Goal: Information Seeking & Learning: Learn about a topic

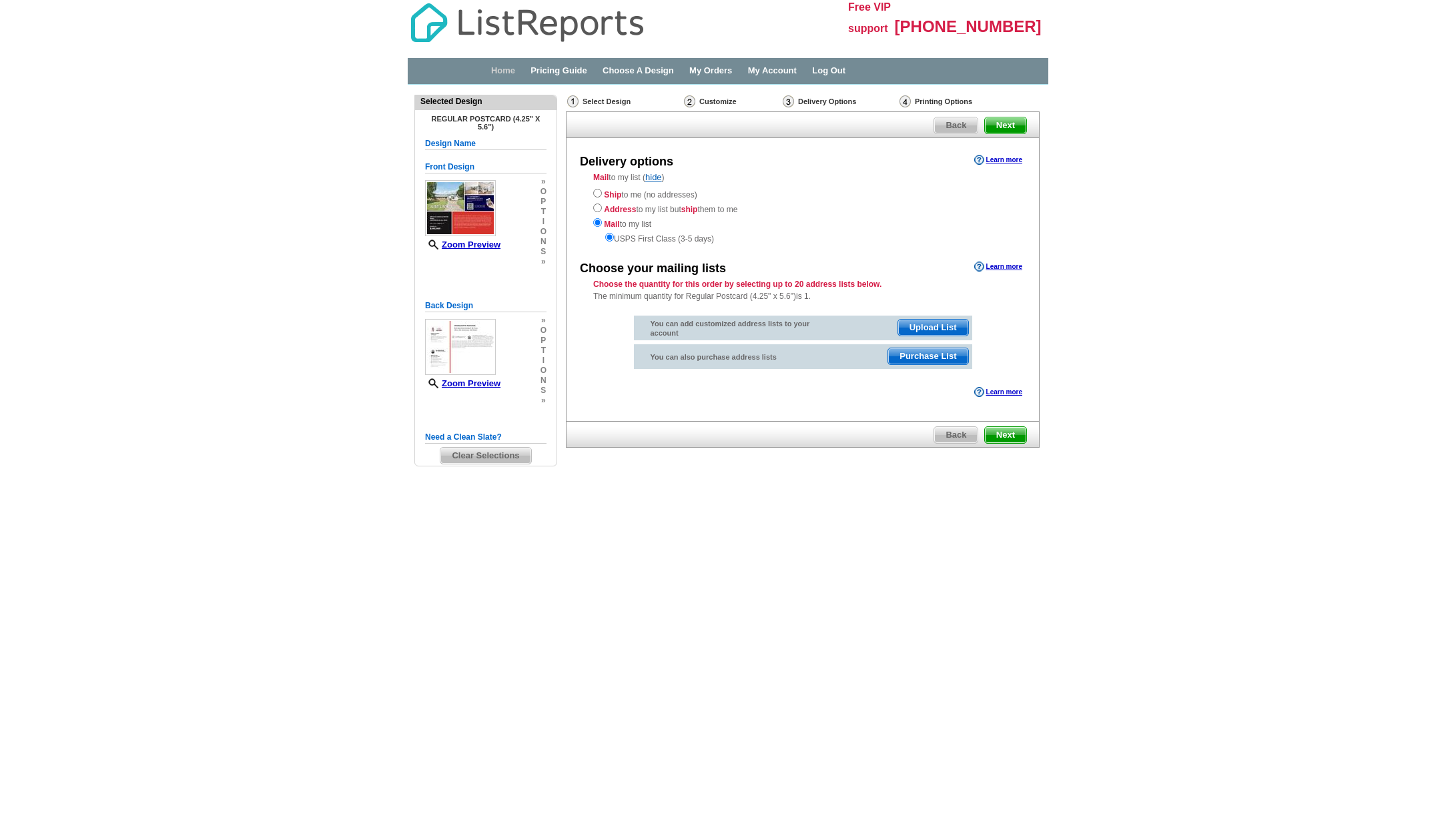
click at [502, 72] on link "Home" at bounding box center [503, 70] width 24 height 10
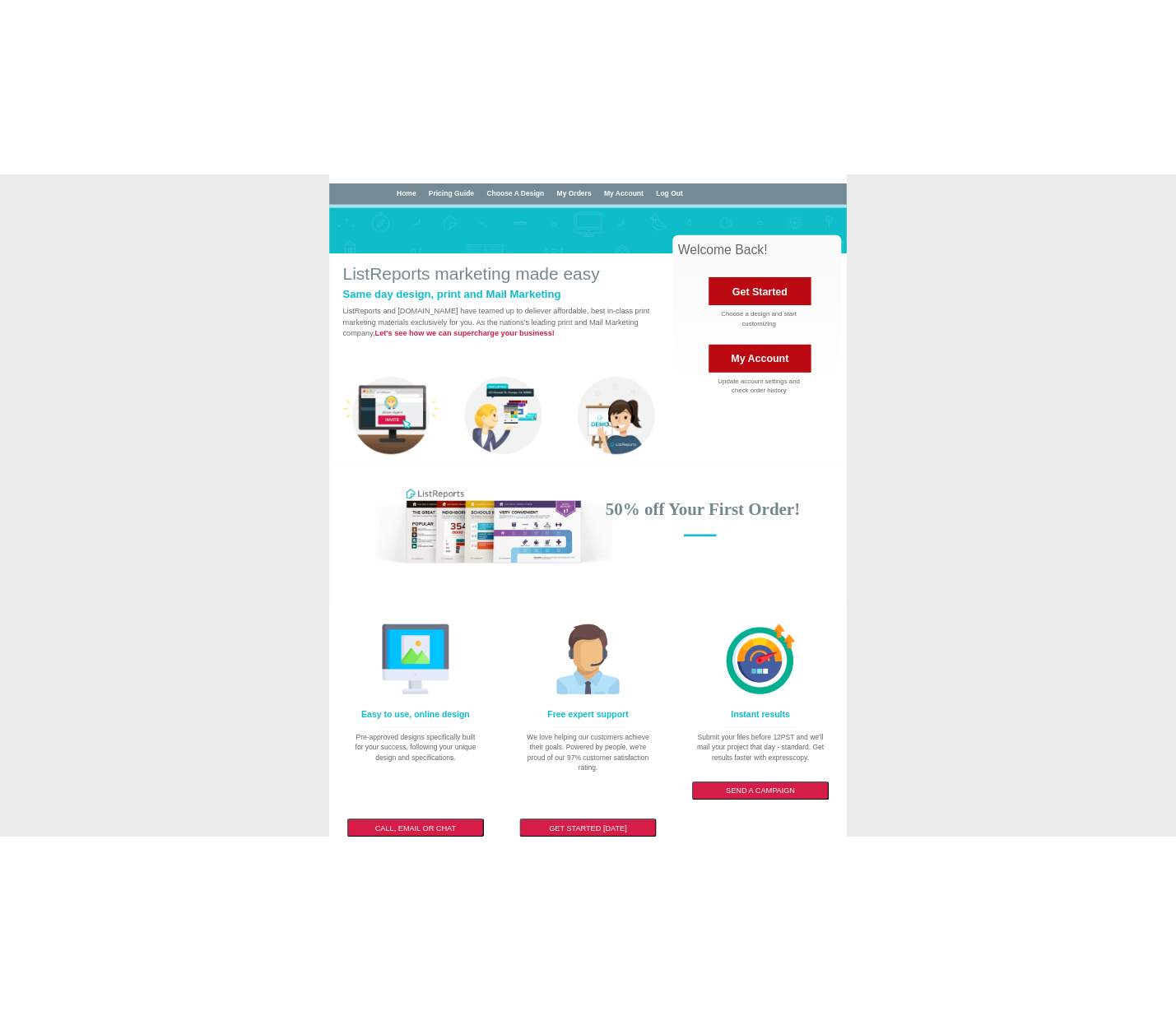
scroll to position [59, 0]
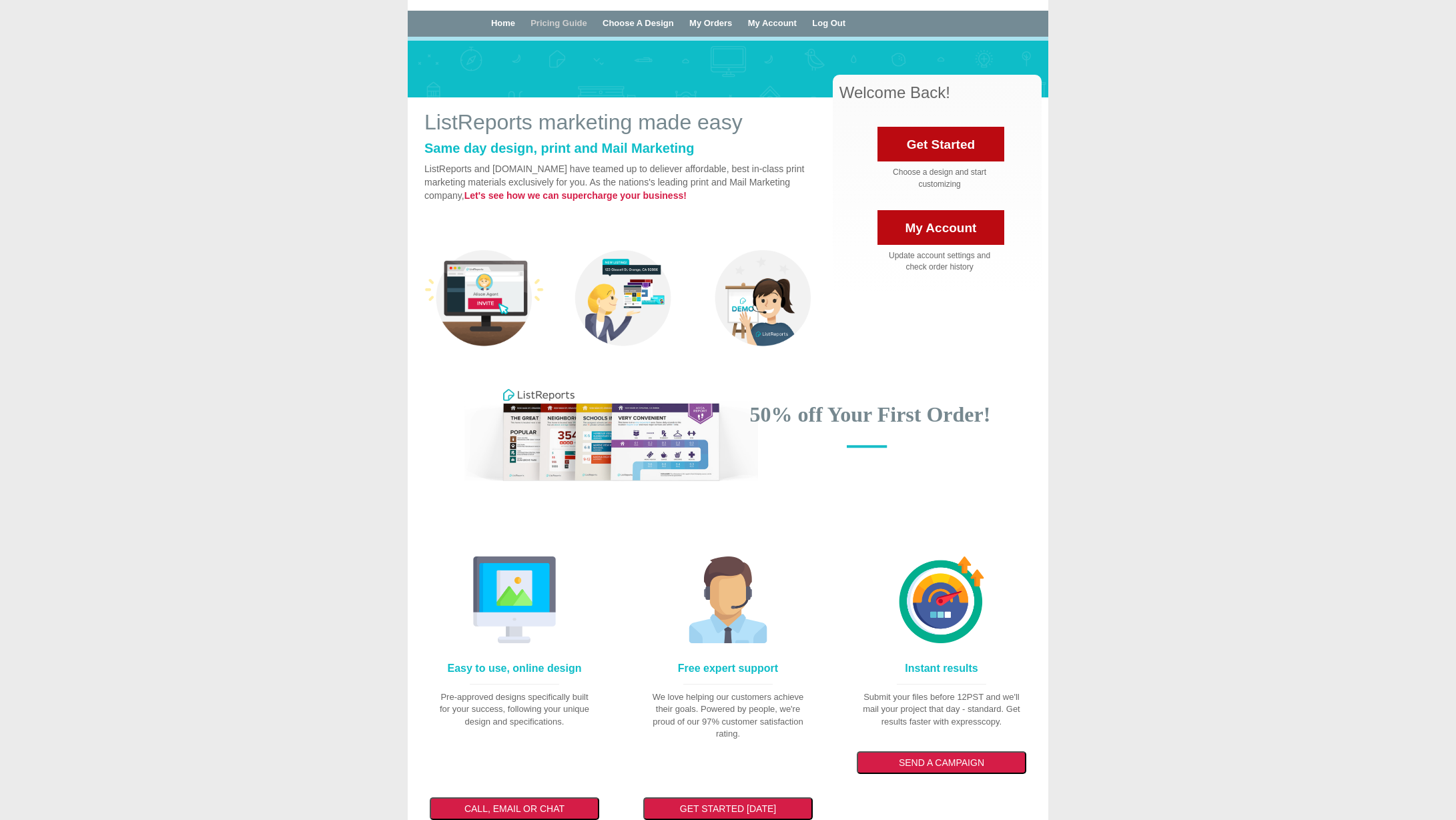
click at [548, 25] on link "Pricing Guide" at bounding box center [558, 23] width 56 height 10
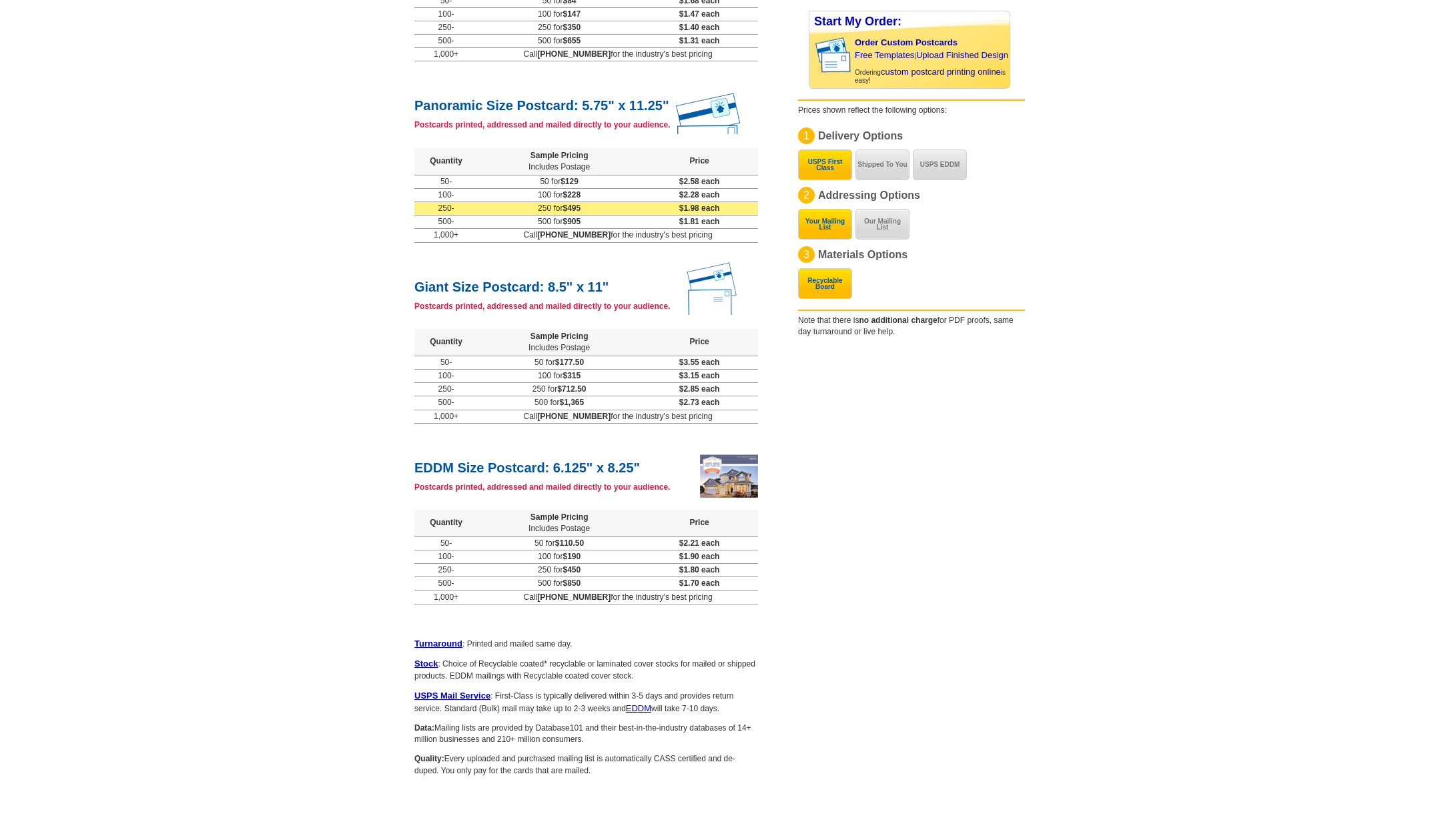
scroll to position [458, 0]
click at [734, 465] on div at bounding box center [728, 477] width 58 height 44
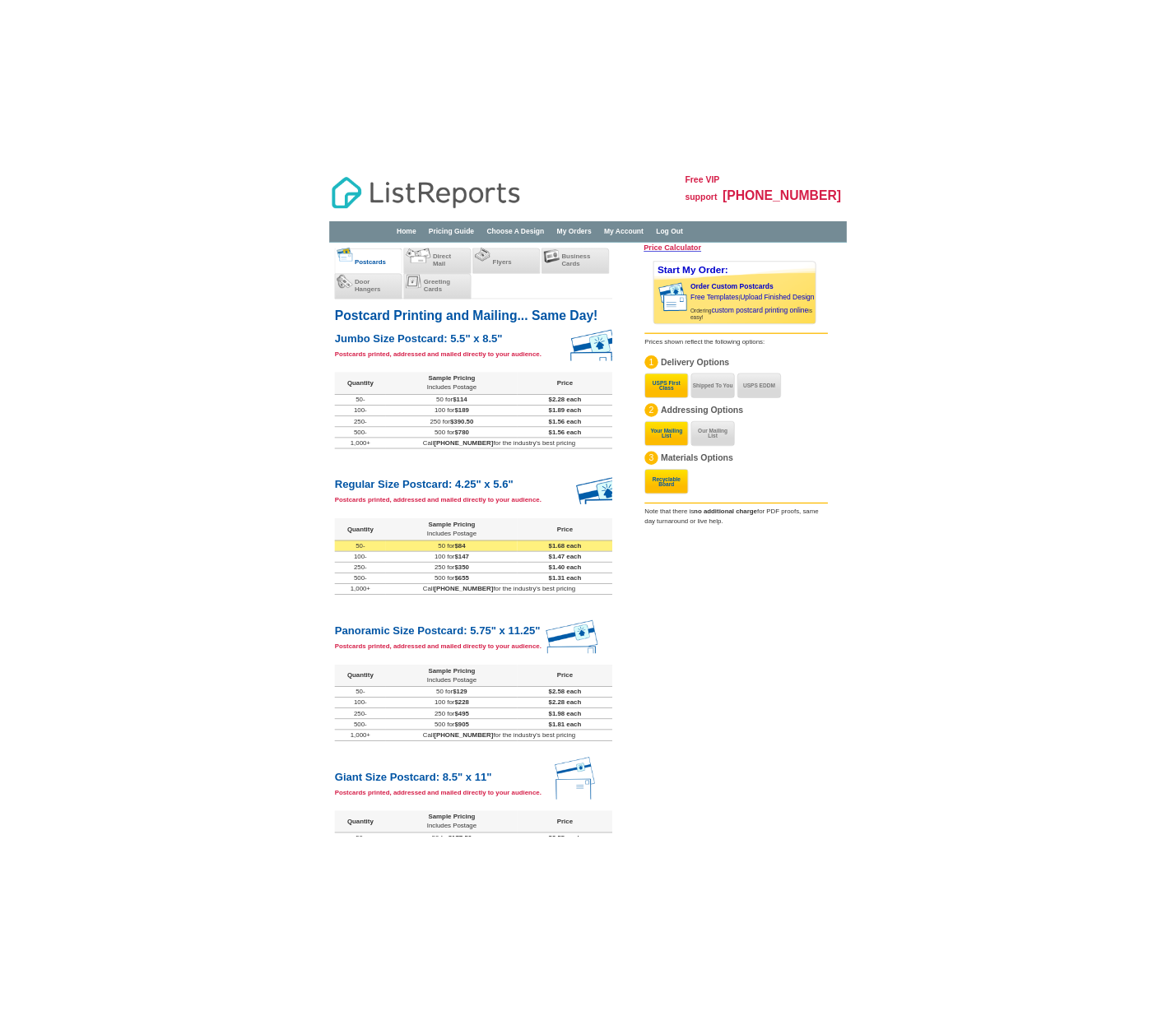
scroll to position [0, 0]
